Goal: Information Seeking & Learning: Learn about a topic

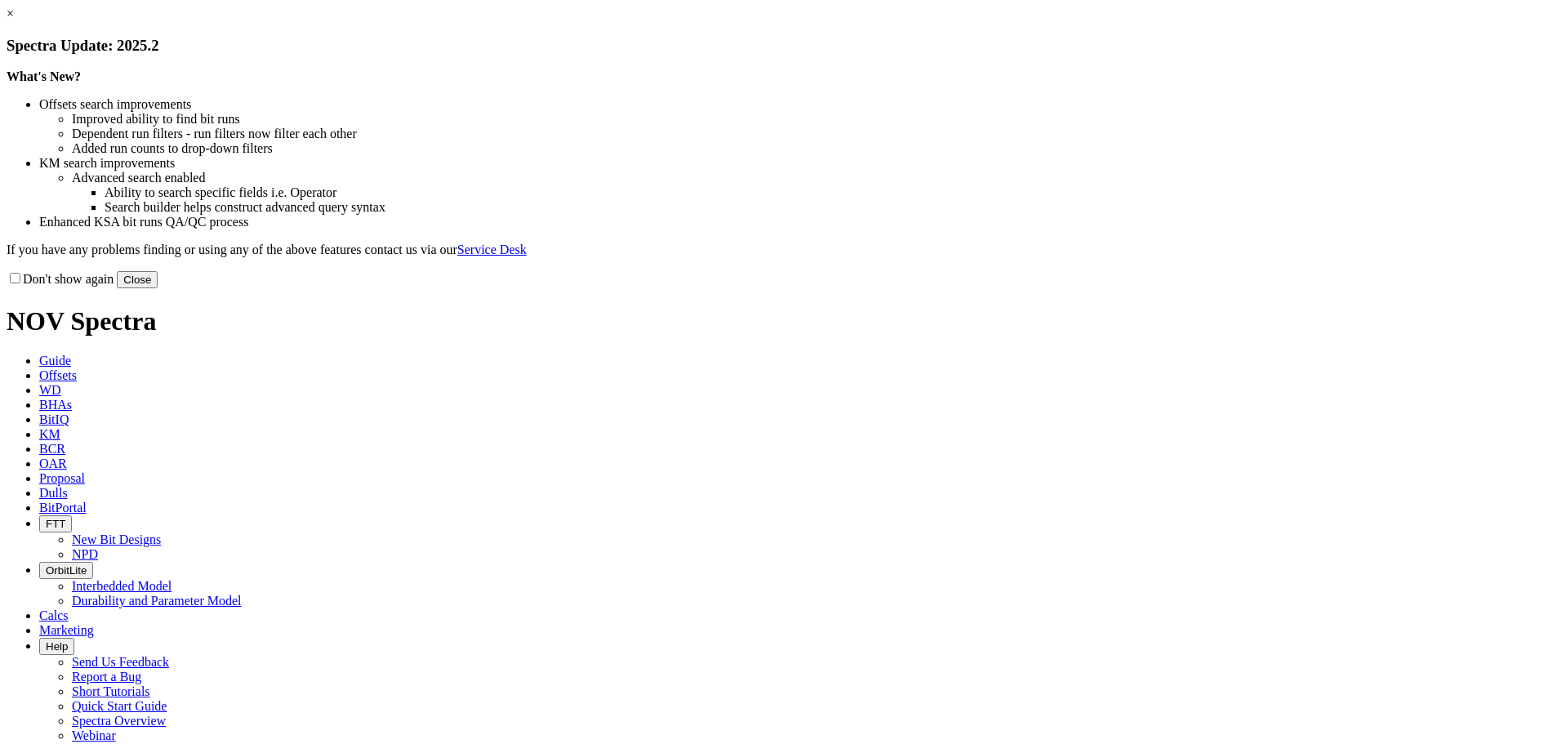
click at [14, 20] on link "×" at bounding box center [10, 13] width 7 height 14
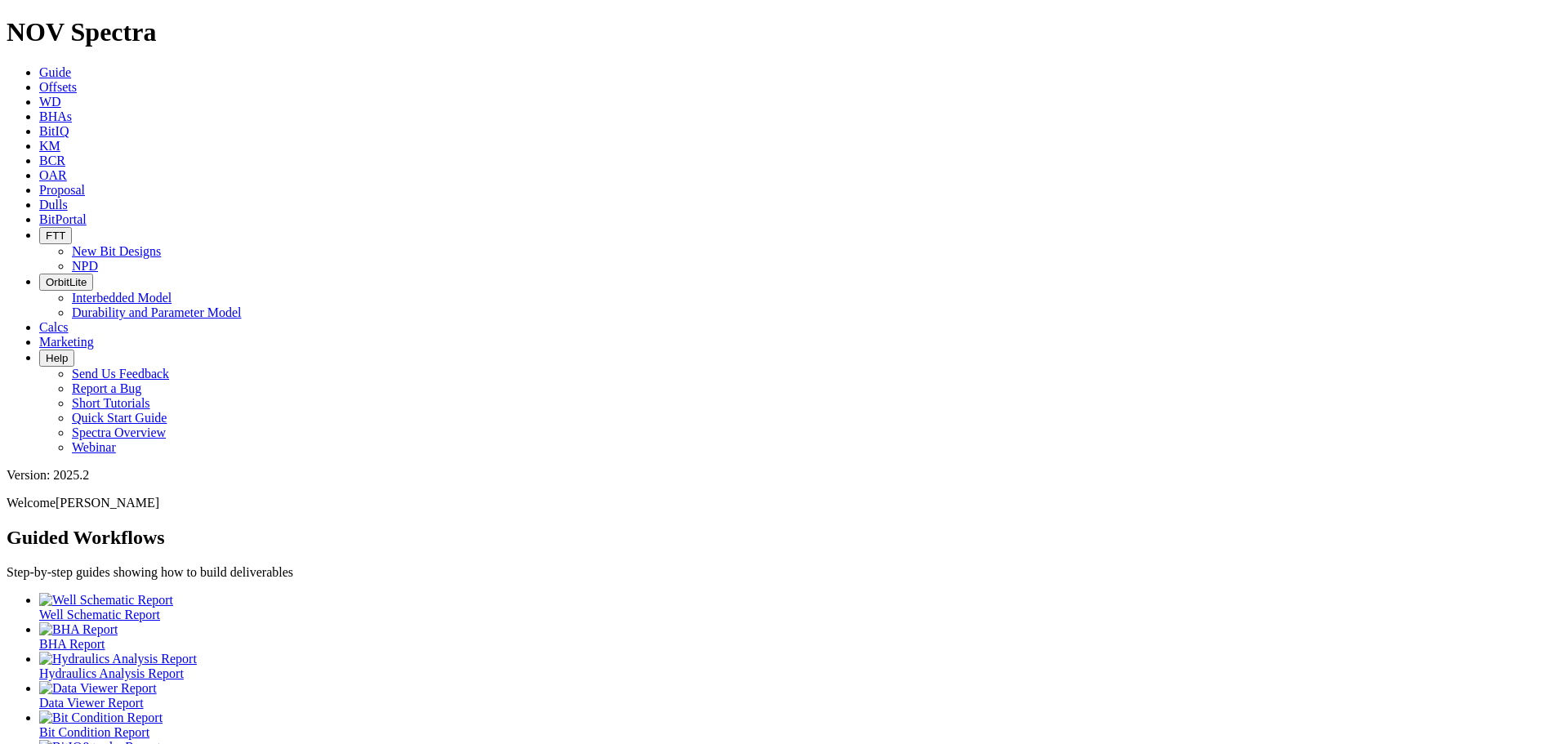
click at [77, 80] on span "Offsets" at bounding box center [58, 87] width 38 height 14
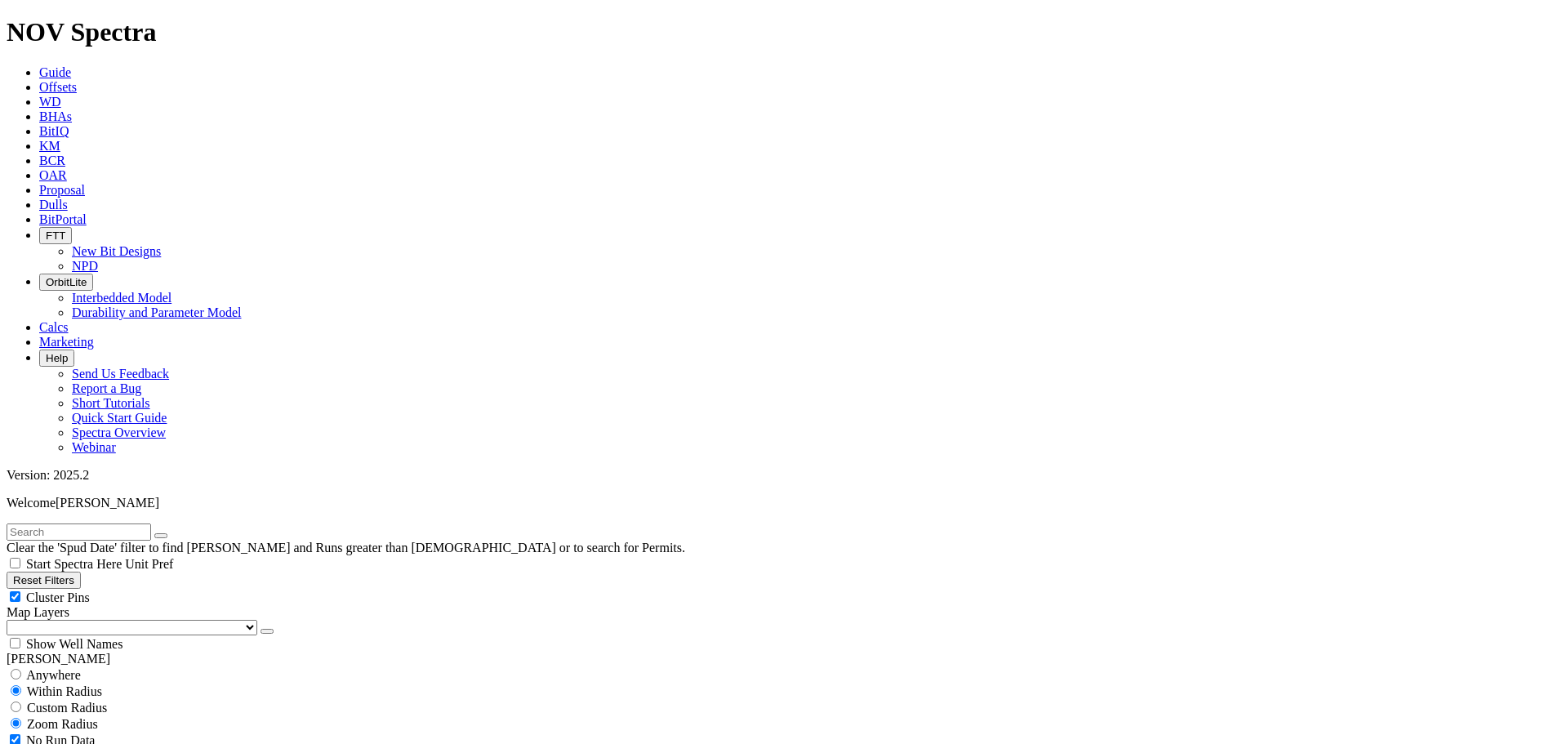
click at [94, 605] on filter-controls-select "Map Layers (Clear) [GEOGRAPHIC_DATA] Counties [GEOGRAPHIC_DATA], [GEOGRAPHIC_DA…" at bounding box center [784, 620] width 1555 height 30
click at [89, 620] on select "US Counties [GEOGRAPHIC_DATA], [GEOGRAPHIC_DATA] [GEOGRAPHIC_DATA], [GEOGRAPHIC…" at bounding box center [131, 627] width 251 height 16
click at [12, 620] on select "US Counties [GEOGRAPHIC_DATA], [GEOGRAPHIC_DATA] [GEOGRAPHIC_DATA], [GEOGRAPHIC…" at bounding box center [131, 627] width 251 height 16
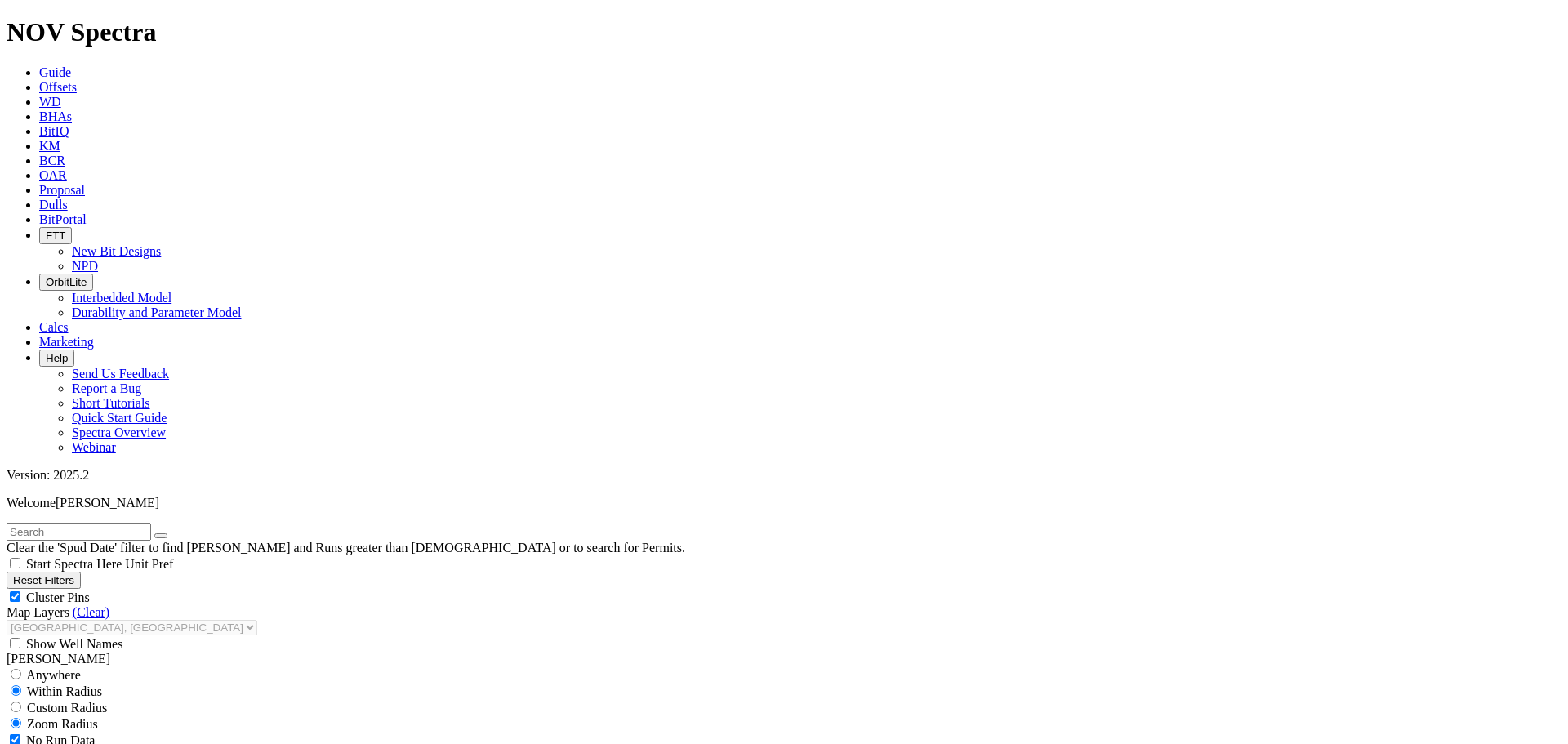
type input "[DATE]"
